Goal: Task Accomplishment & Management: Manage account settings

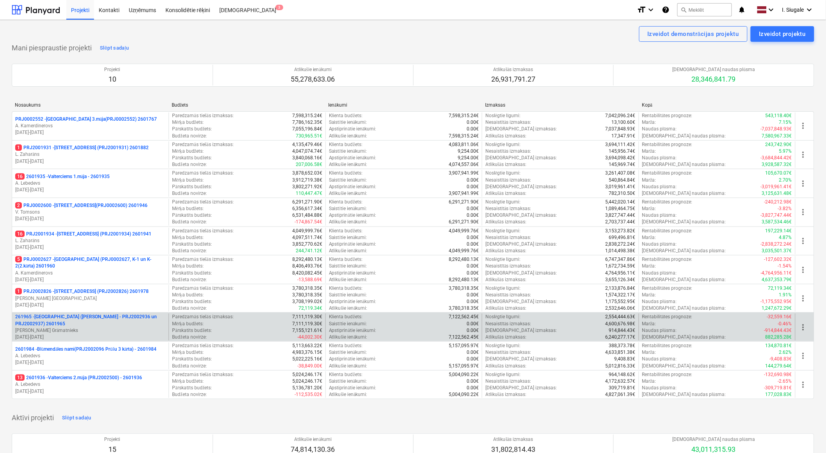
click at [76, 316] on p "261965 - [GEOGRAPHIC_DATA] ([PERSON_NAME] - PRJ2002936 un PRJ2002937) 2601965" at bounding box center [90, 319] width 150 height 13
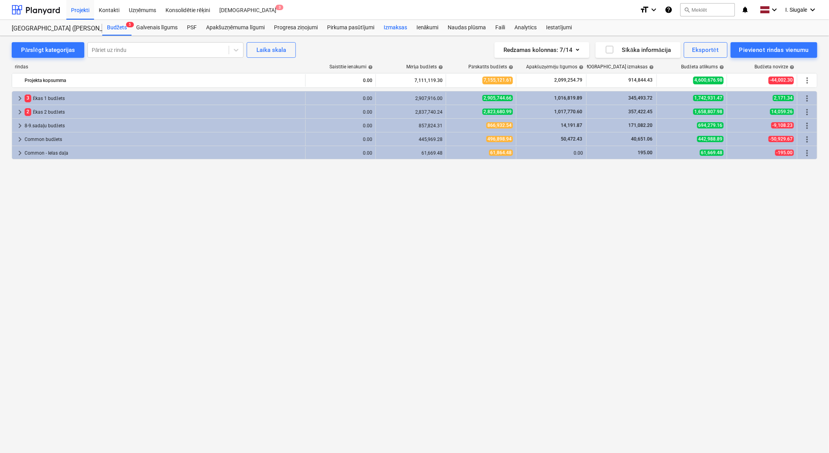
click at [394, 29] on div "Izmaksas" at bounding box center [395, 28] width 33 height 16
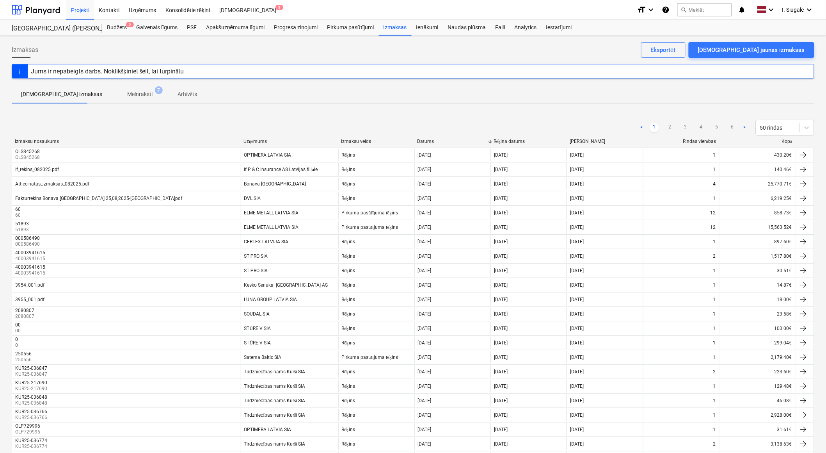
click at [787, 140] on div "Kopā" at bounding box center [758, 142] width 70 height 6
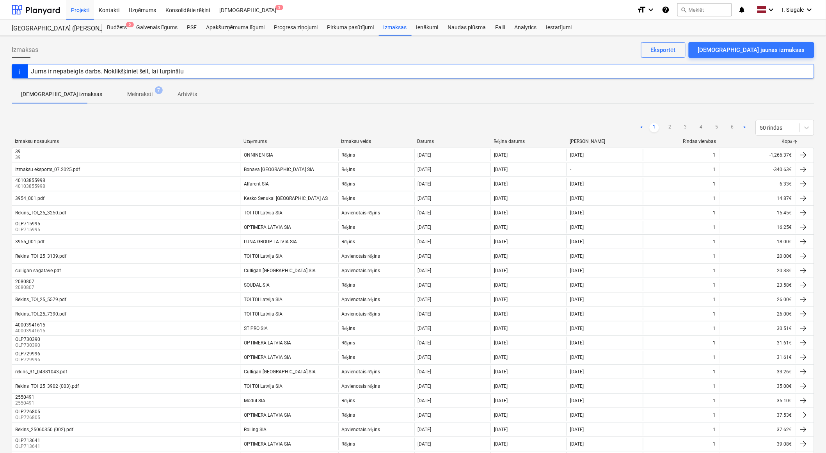
click at [787, 140] on div "Kopā" at bounding box center [758, 142] width 70 height 6
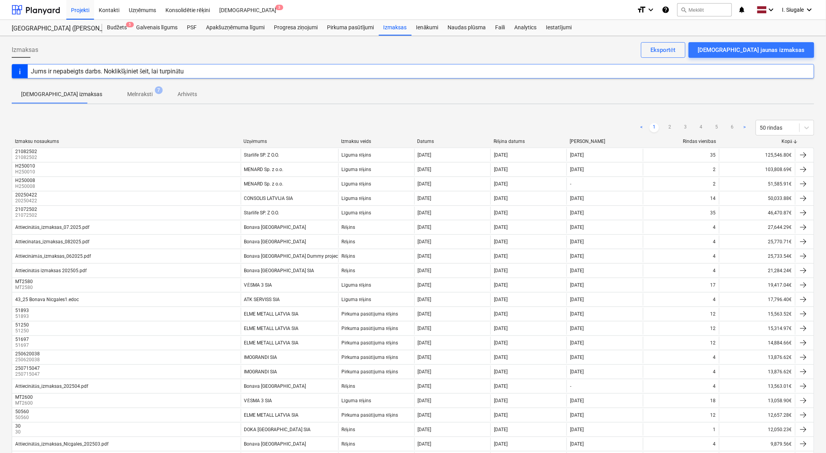
click at [785, 140] on div "Kopā" at bounding box center [758, 142] width 70 height 6
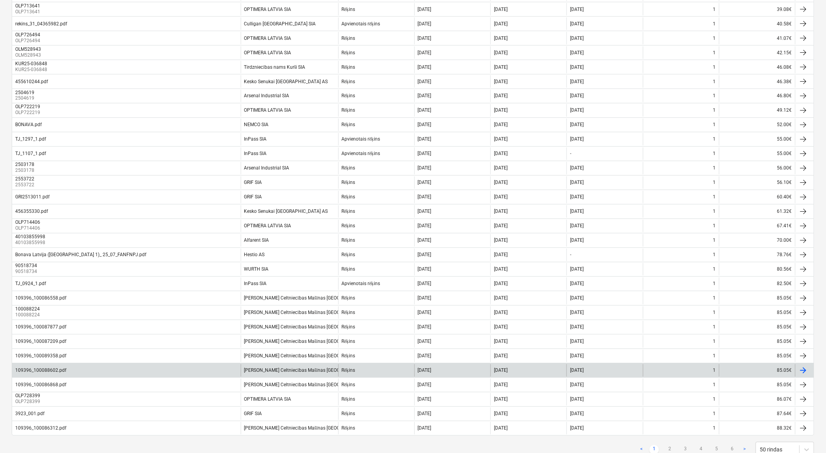
scroll to position [462, 0]
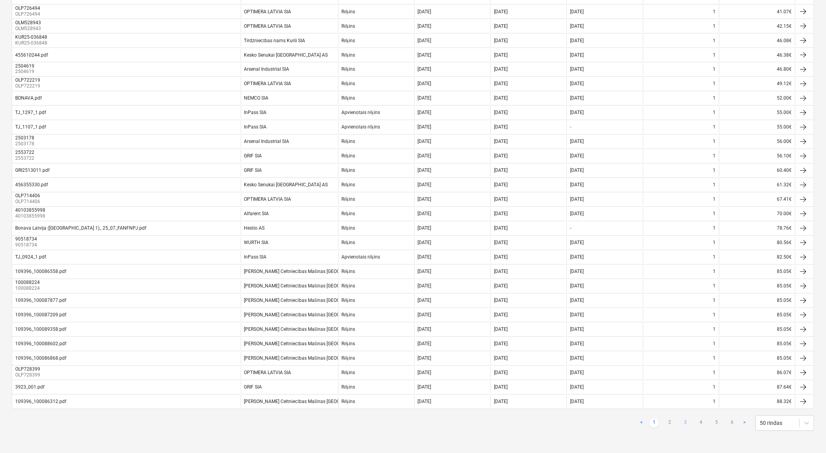
click at [687, 423] on link "3" at bounding box center [685, 422] width 9 height 9
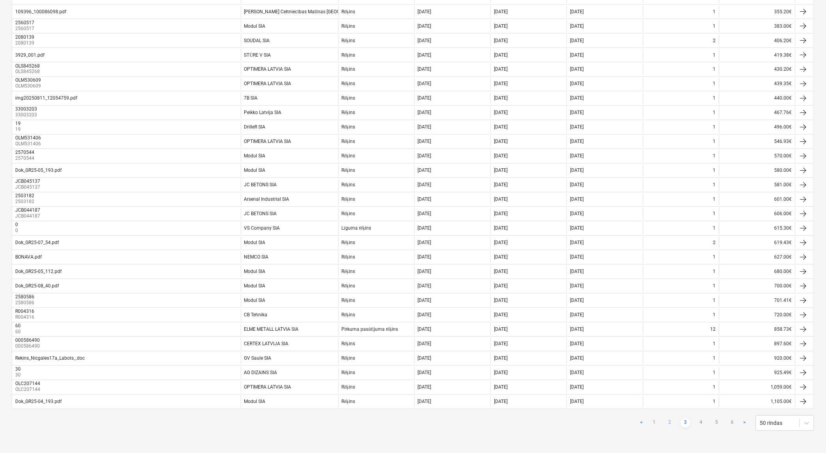
click at [668, 419] on link "2" at bounding box center [669, 422] width 9 height 9
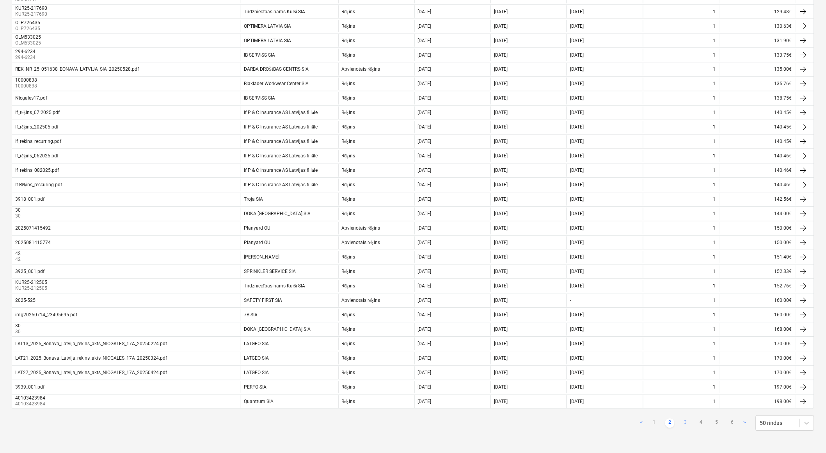
click at [685, 421] on link "3" at bounding box center [685, 422] width 9 height 9
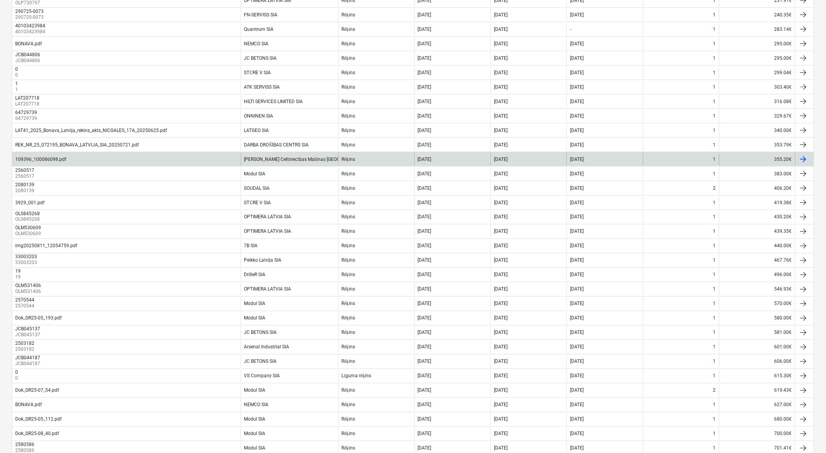
scroll to position [202, 0]
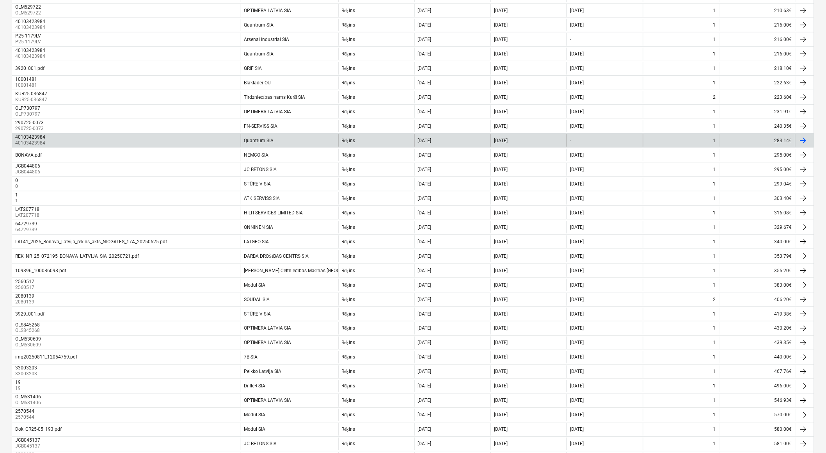
click at [317, 140] on div "Quantrum SIA" at bounding box center [290, 140] width 98 height 12
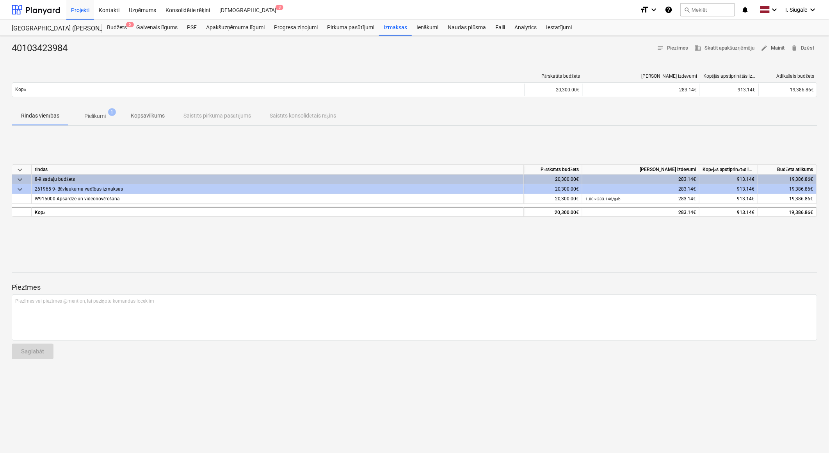
click at [778, 47] on span "edit Mainīt" at bounding box center [772, 48] width 24 height 9
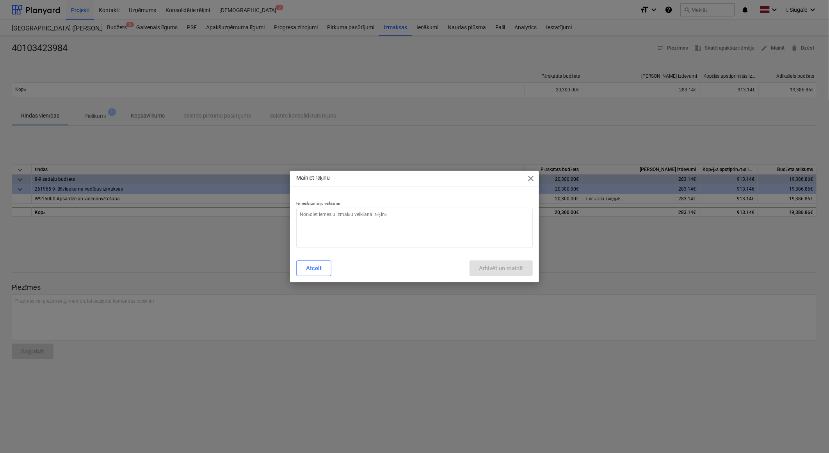
type textarea "x"
click at [387, 225] on textarea at bounding box center [414, 228] width 236 height 40
type textarea "s"
type textarea "x"
type textarea "su"
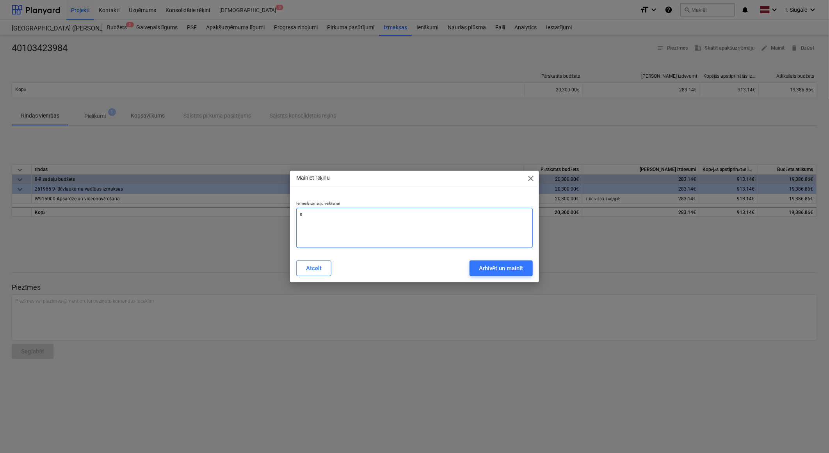
type textarea "x"
type textarea "sum"
type textarea "x"
type textarea "summ"
type textarea "x"
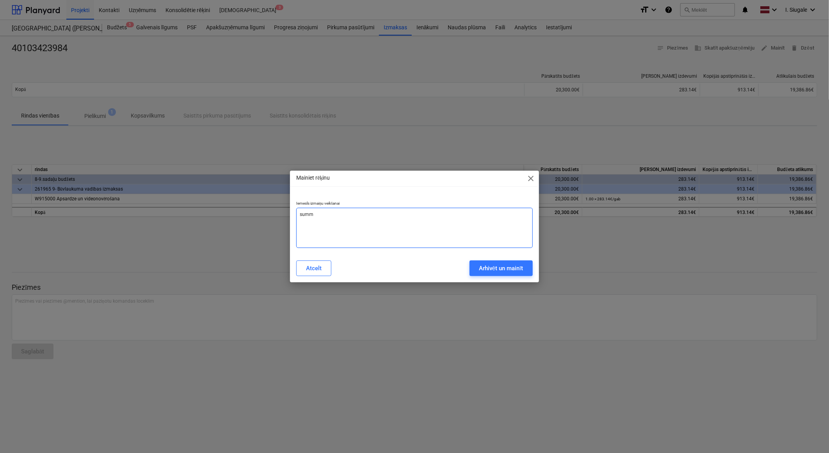
type textarea "summa"
type textarea "x"
type textarea "summa"
click at [484, 267] on div "Arhivēt un mainīt" at bounding box center [501, 268] width 44 height 10
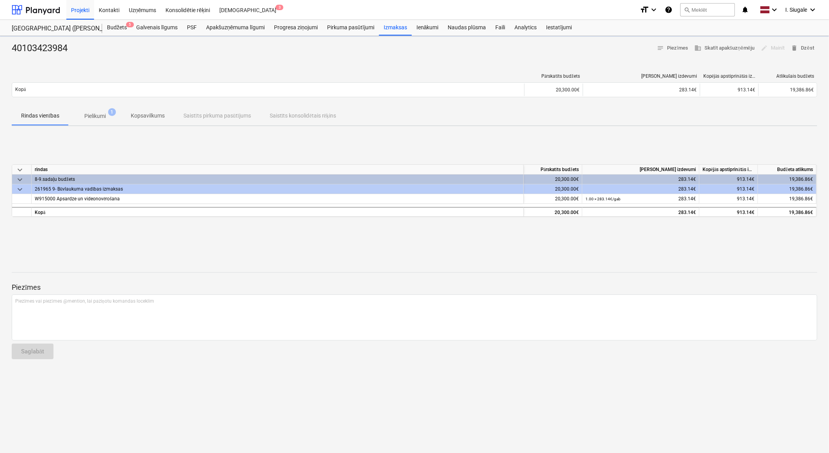
type textarea "x"
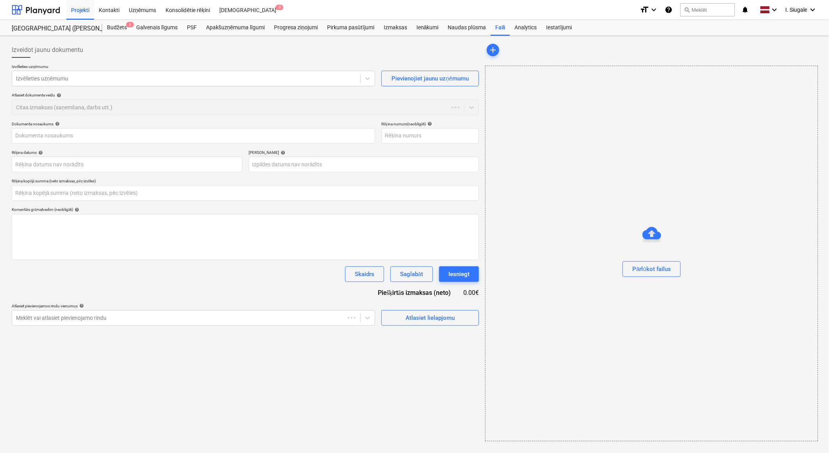
type input "0.00"
type input "40103423984"
type input "[DATE]"
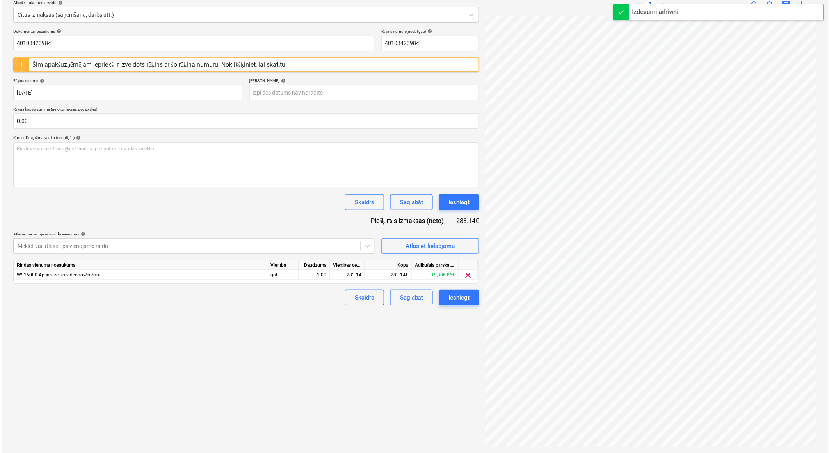
scroll to position [0, 80]
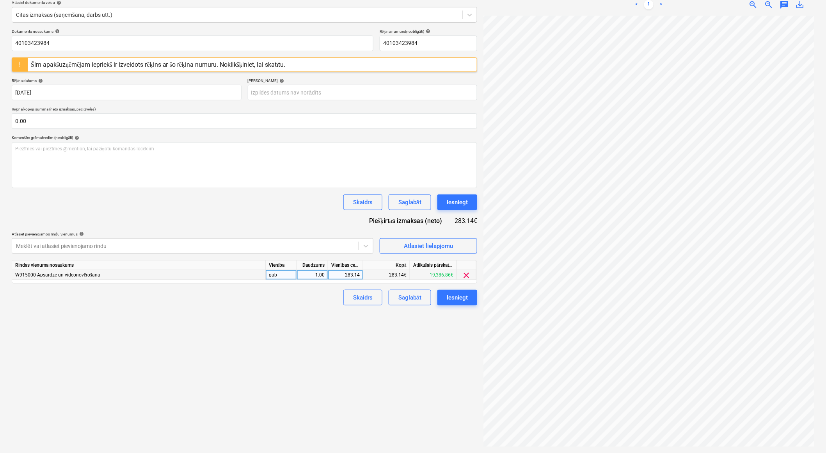
click at [337, 276] on div "283.14" at bounding box center [345, 275] width 28 height 10
type input "234"
click at [271, 331] on div "Izveidot jaunu dokumentu Izvēlieties uzņēmumu Quantrum SIA (40103423984) Pievie…" at bounding box center [245, 198] width 472 height 503
click at [455, 297] on div "Iesniegt" at bounding box center [457, 297] width 21 height 10
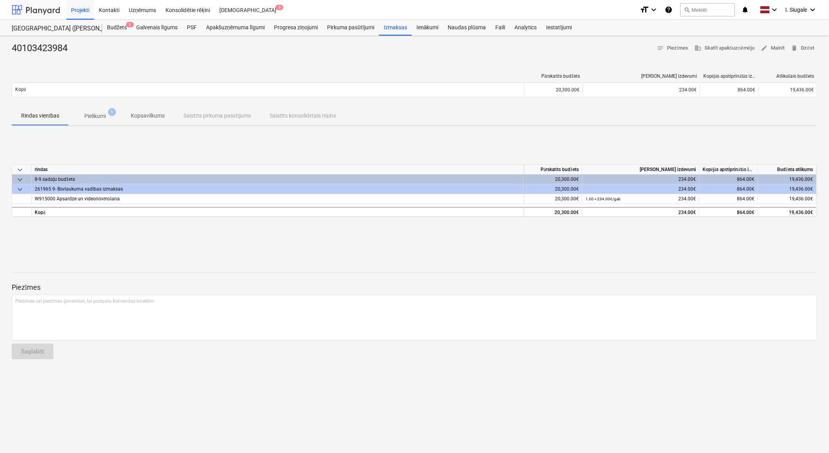
click at [44, 12] on div at bounding box center [36, 10] width 48 height 20
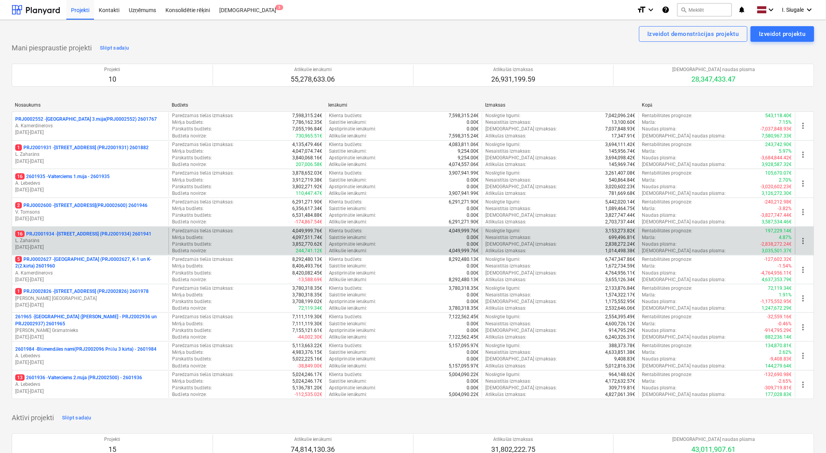
click at [98, 242] on p "L. Zaharāns" at bounding box center [90, 240] width 150 height 7
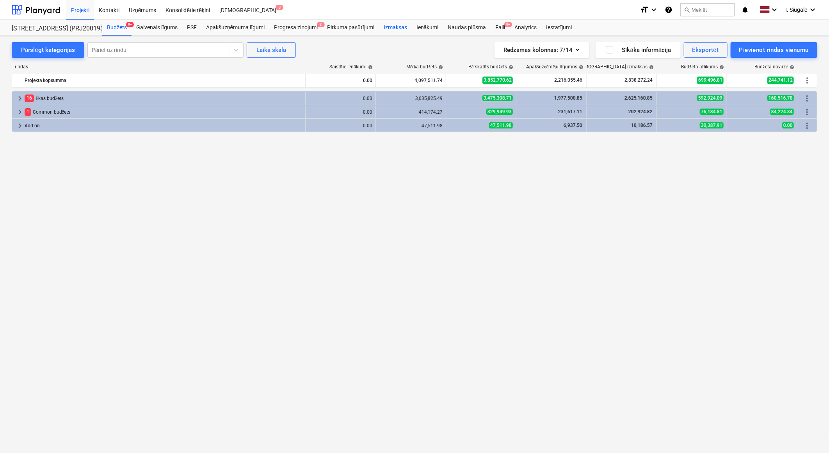
click at [396, 27] on div "Izmaksas" at bounding box center [395, 28] width 33 height 16
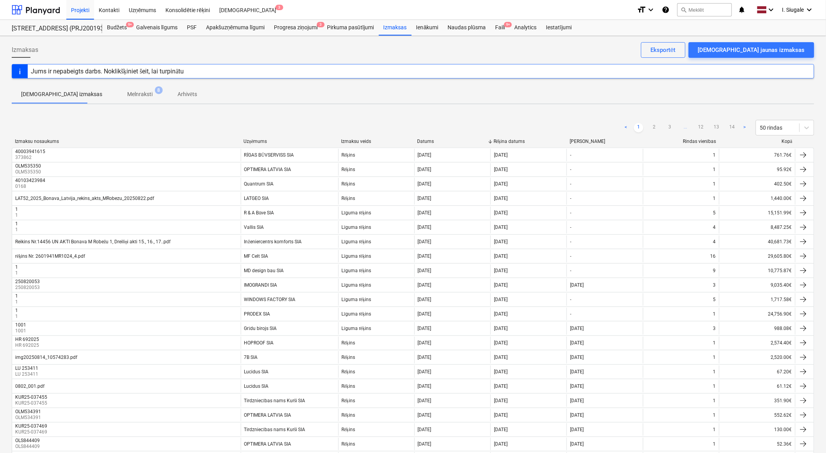
click at [787, 140] on div "Kopā" at bounding box center [758, 142] width 70 height 6
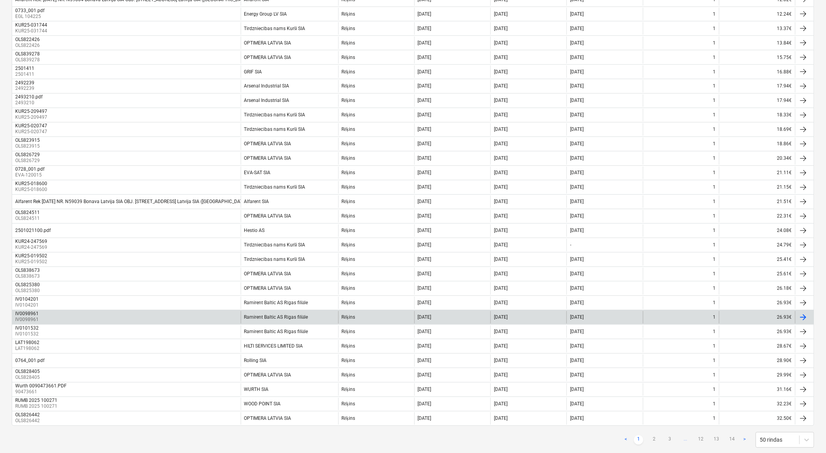
scroll to position [462, 0]
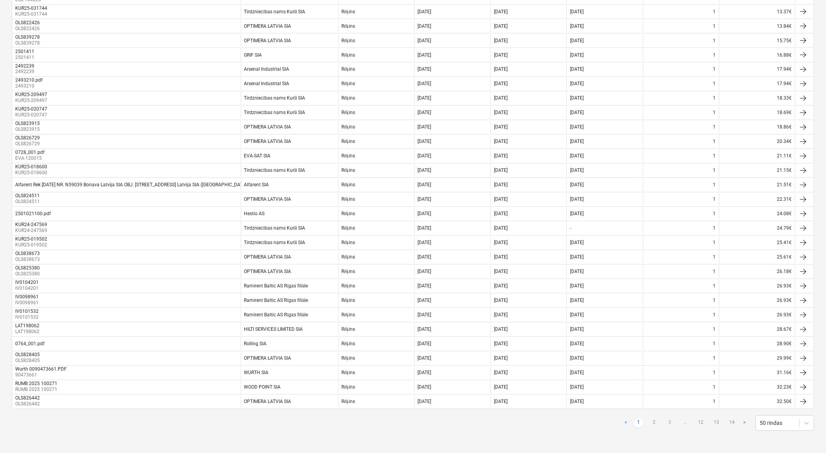
click at [668, 423] on link "3" at bounding box center [669, 422] width 9 height 9
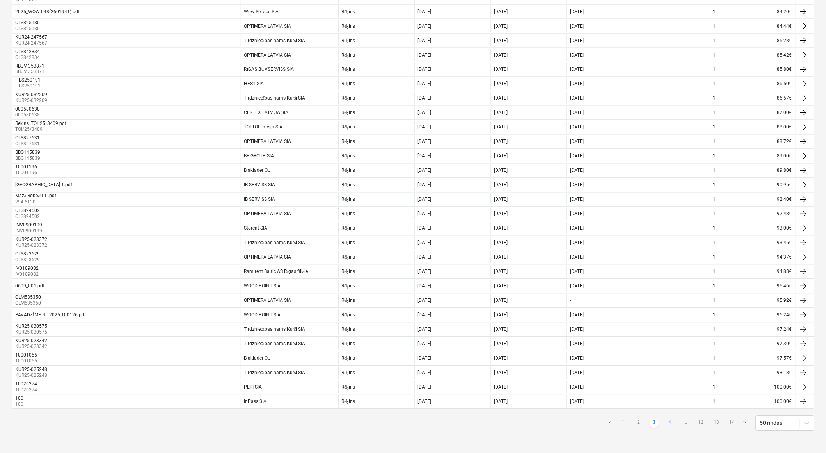
click at [670, 421] on link "4" at bounding box center [669, 422] width 9 height 9
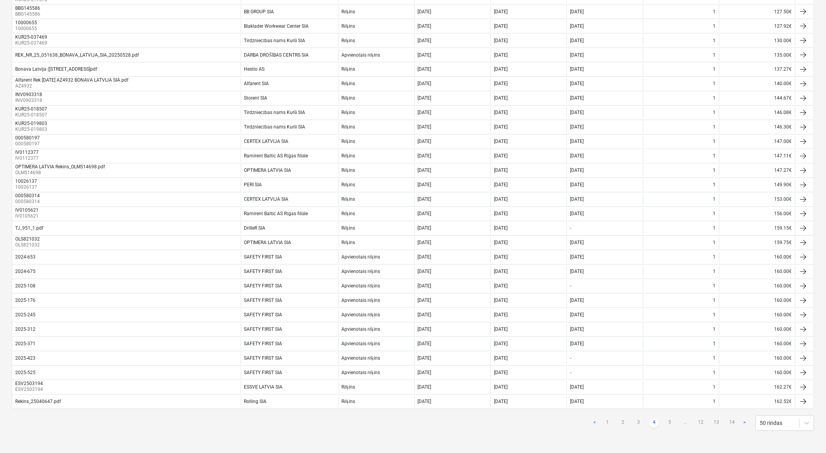
click at [670, 421] on link "5" at bounding box center [669, 422] width 9 height 9
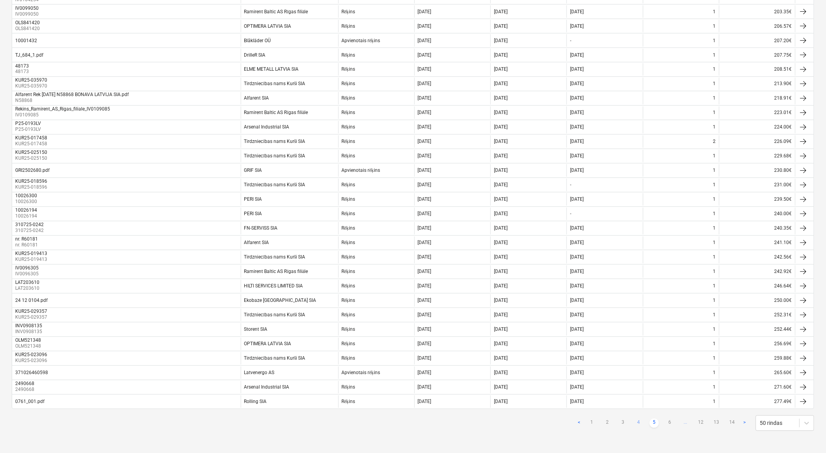
click at [670, 421] on link "6" at bounding box center [669, 422] width 9 height 9
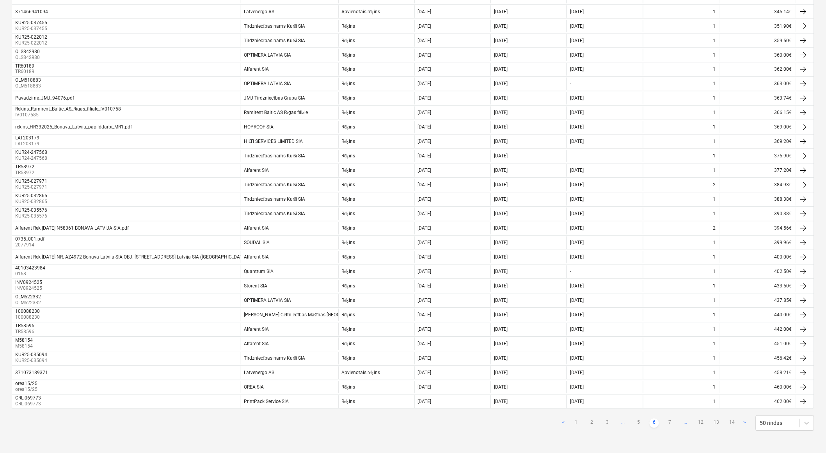
click at [670, 421] on link "7" at bounding box center [669, 422] width 9 height 9
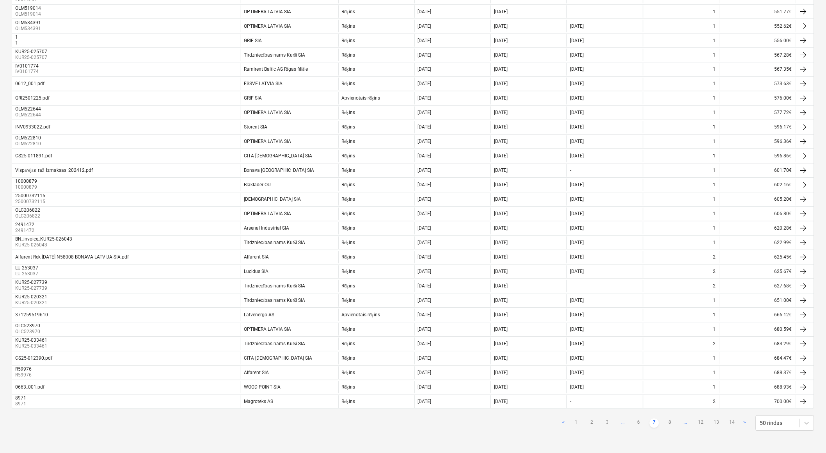
click at [670, 421] on link "8" at bounding box center [669, 422] width 9 height 9
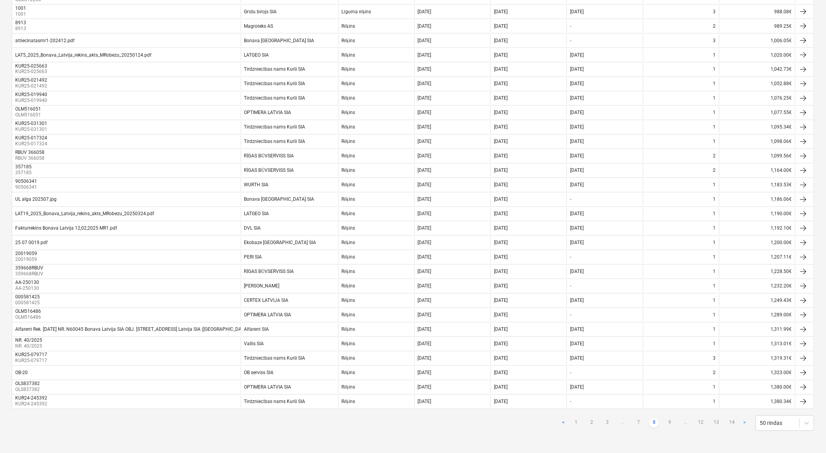
click at [670, 421] on link "9" at bounding box center [669, 422] width 9 height 9
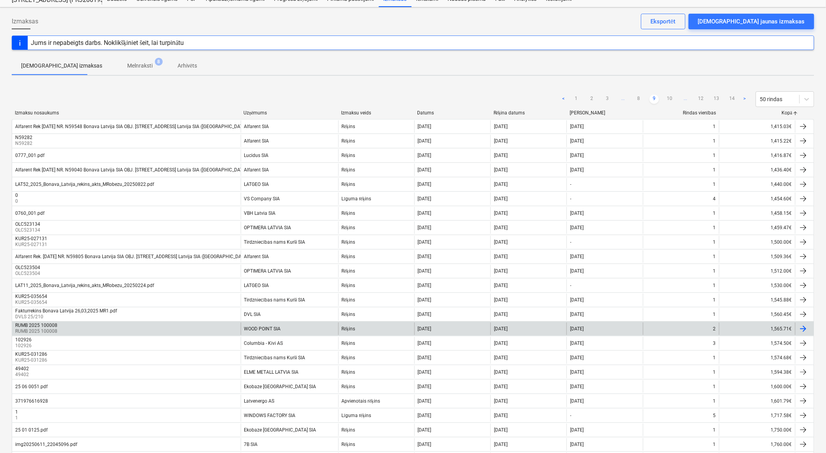
scroll to position [0, 0]
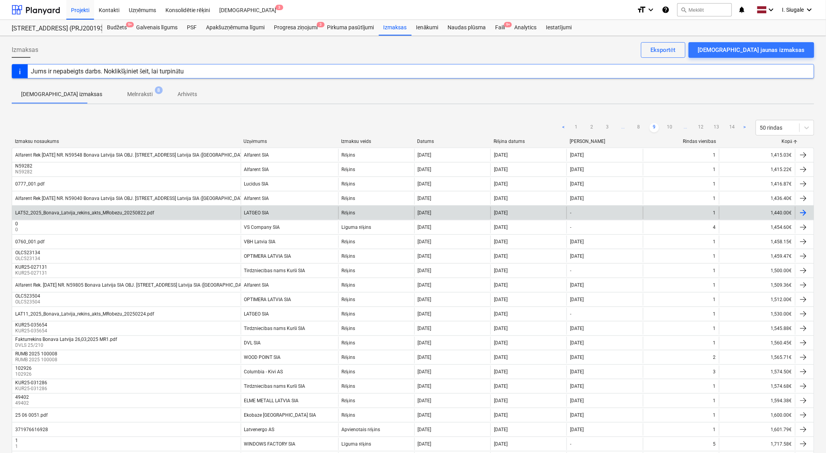
click at [282, 212] on div "LATGEO SIA" at bounding box center [290, 212] width 98 height 12
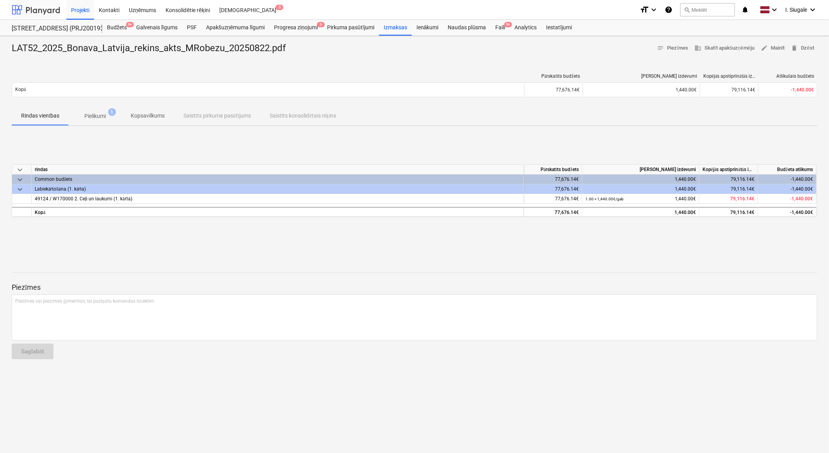
click at [43, 11] on div at bounding box center [36, 10] width 48 height 20
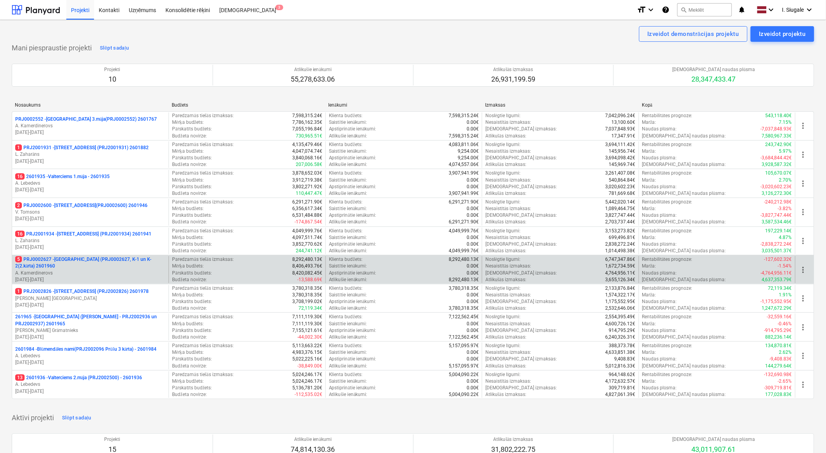
click at [103, 269] on p "5 PRJ0002627 - [GEOGRAPHIC_DATA] (PRJ0002627, K-1 un K-2(2.kārta) 2601960" at bounding box center [90, 262] width 150 height 13
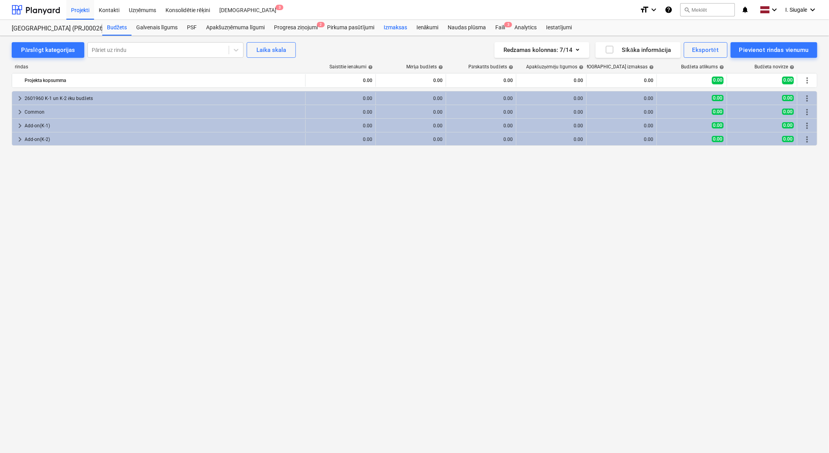
click at [396, 28] on div "Izmaksas" at bounding box center [395, 28] width 33 height 16
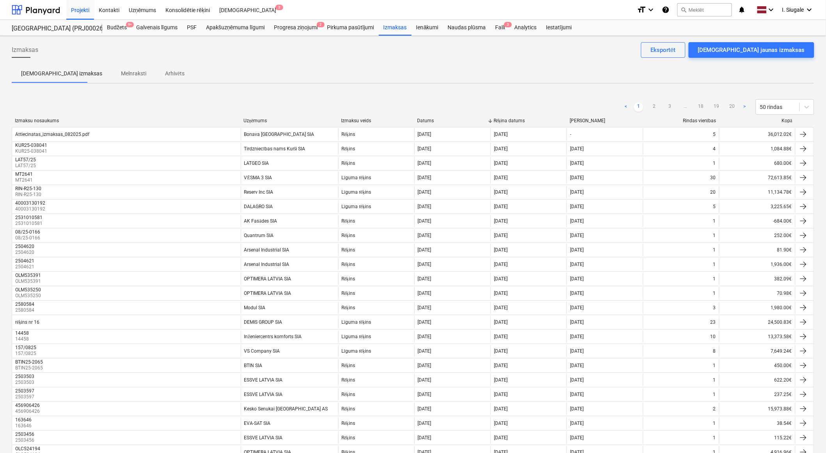
click at [787, 119] on div "Kopā" at bounding box center [758, 121] width 70 height 6
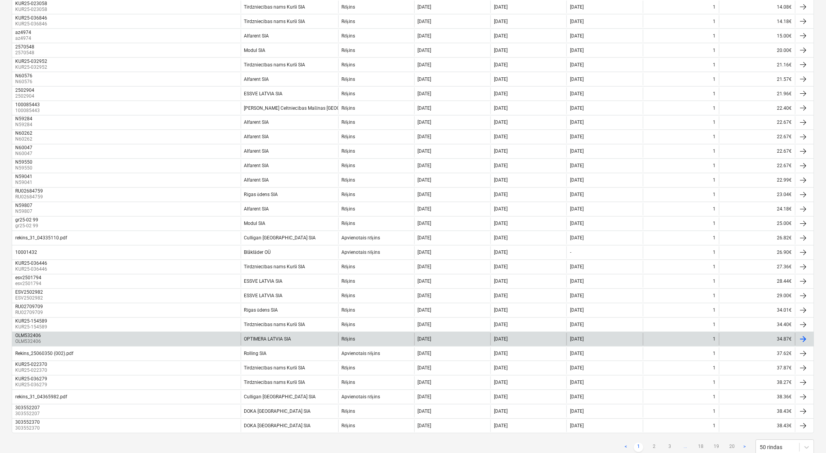
scroll to position [442, 0]
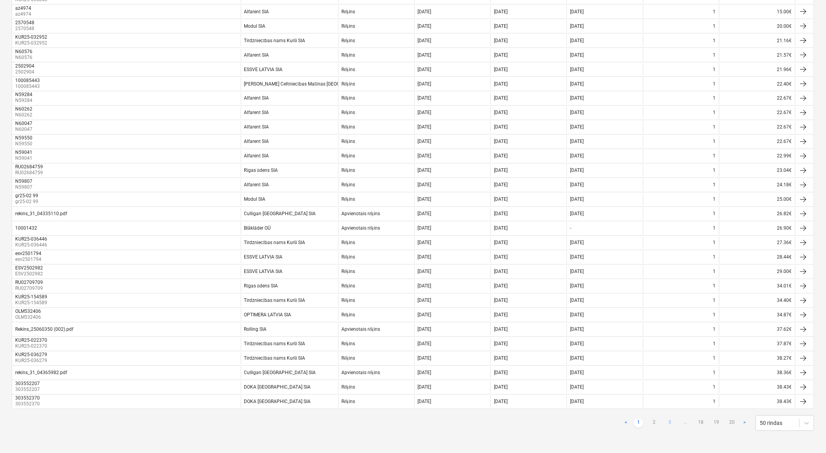
click at [669, 423] on link "3" at bounding box center [669, 422] width 9 height 9
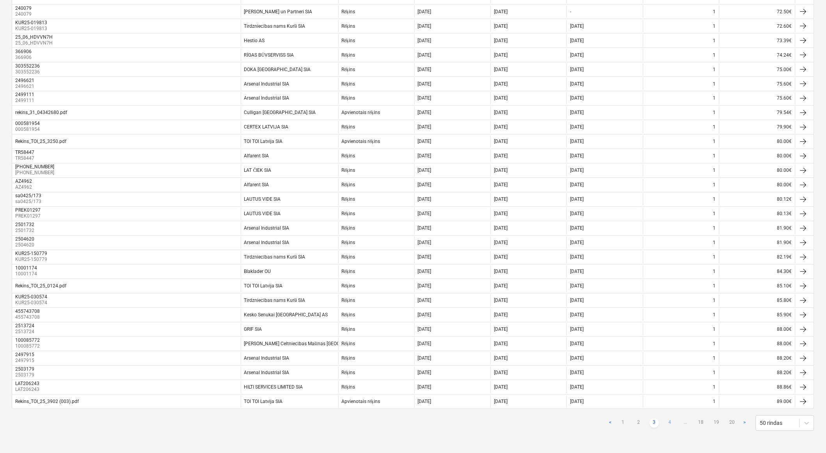
click at [669, 419] on link "4" at bounding box center [669, 422] width 9 height 9
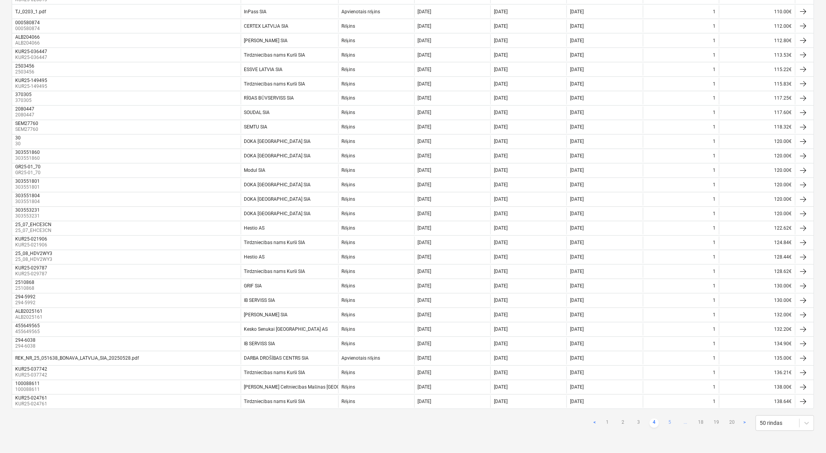
click at [672, 420] on link "5" at bounding box center [669, 422] width 9 height 9
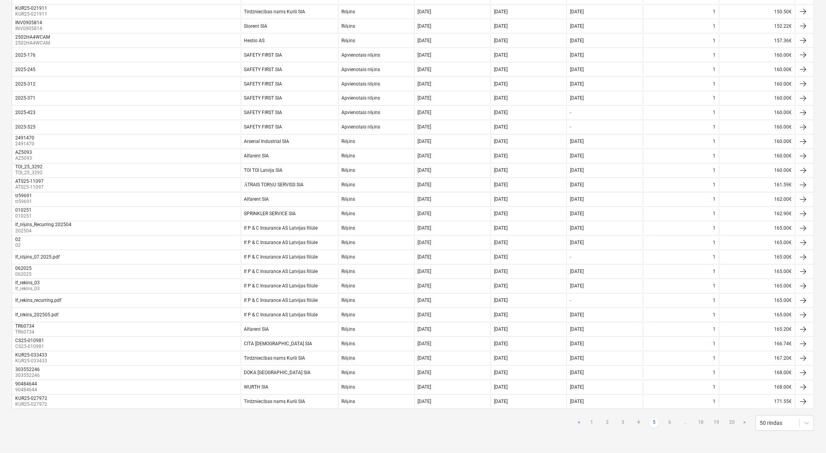
click at [672, 420] on link "6" at bounding box center [669, 422] width 9 height 9
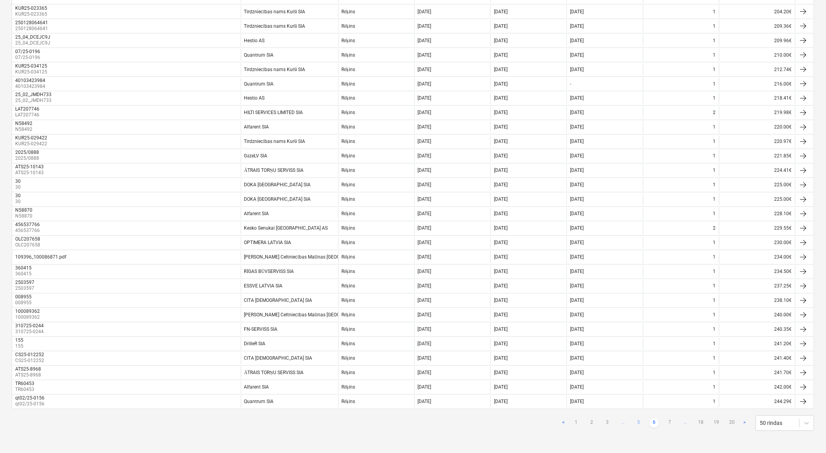
click at [672, 420] on link "7" at bounding box center [669, 422] width 9 height 9
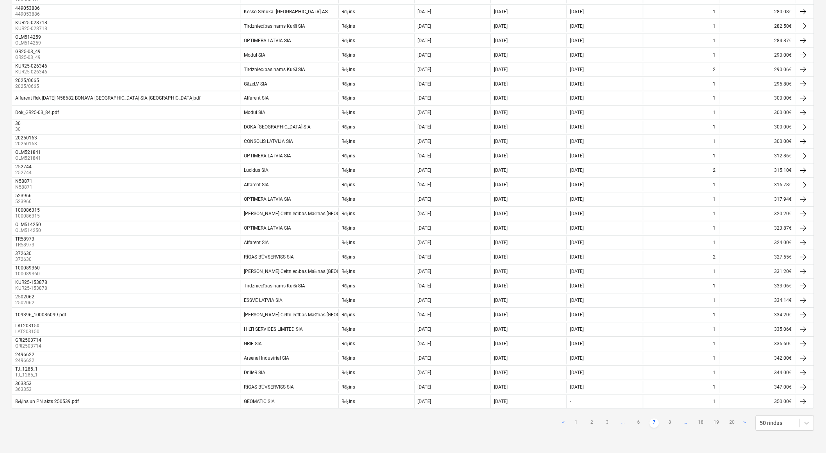
click at [672, 420] on link "8" at bounding box center [669, 422] width 9 height 9
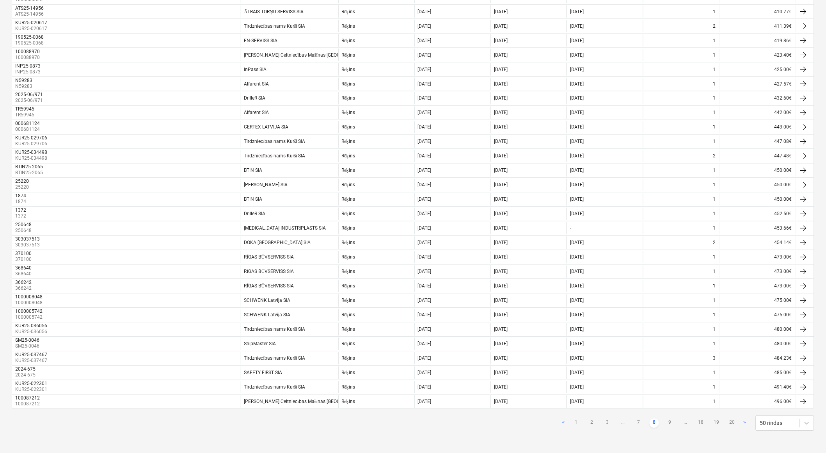
click at [672, 420] on link "9" at bounding box center [669, 422] width 9 height 9
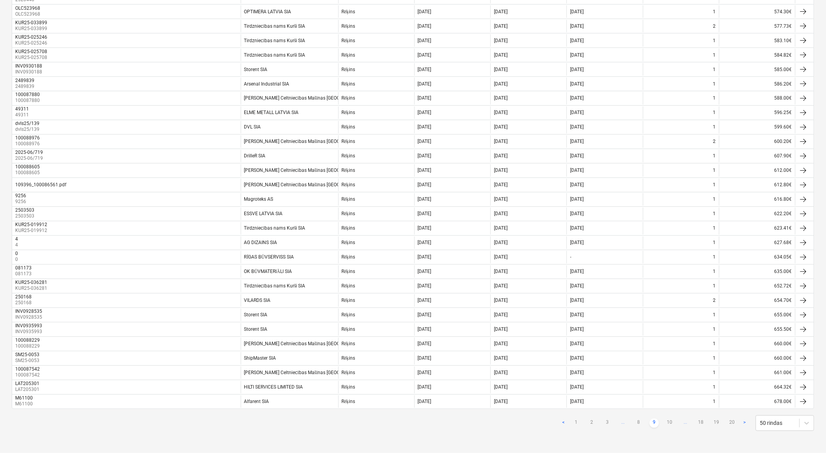
click at [672, 420] on link "10" at bounding box center [669, 422] width 9 height 9
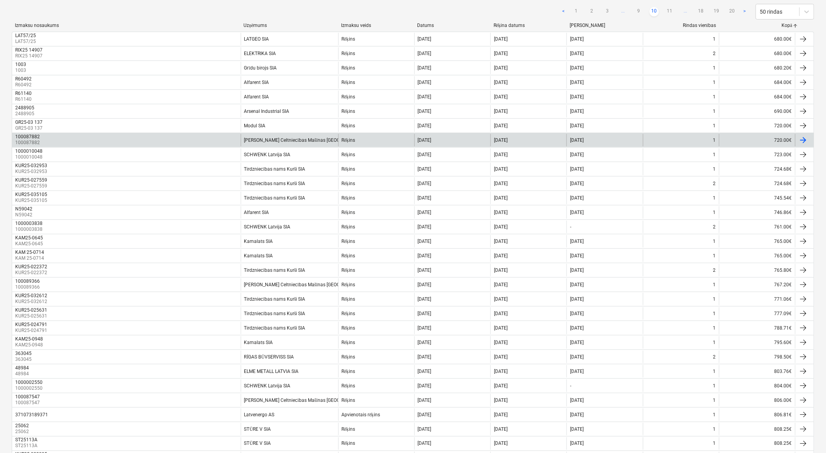
scroll to position [95, 0]
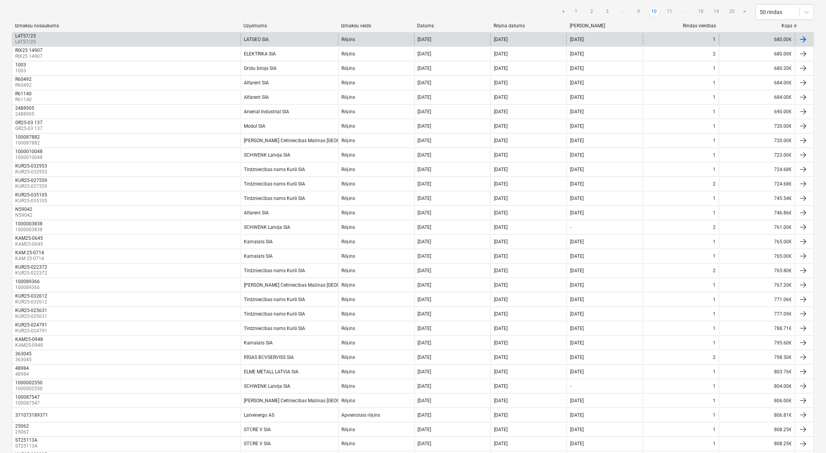
click at [191, 37] on div "LAT57/25 LAT57/25" at bounding box center [126, 39] width 229 height 12
